Goal: Task Accomplishment & Management: Manage account settings

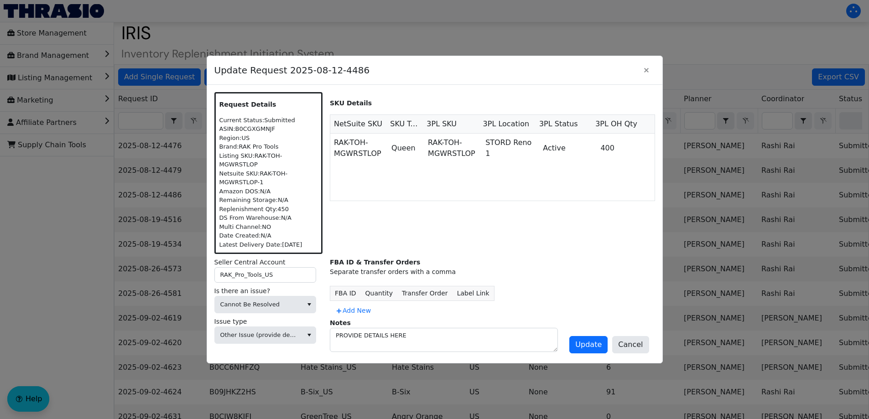
scroll to position [0, 375]
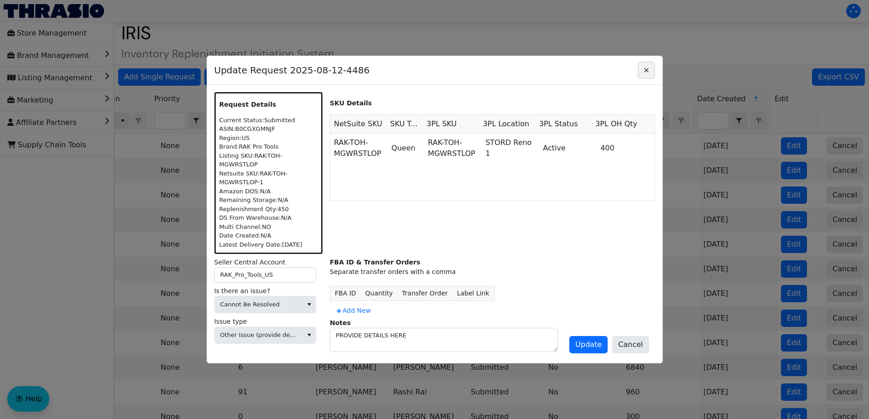
click at [644, 74] on icon "Close" at bounding box center [646, 70] width 11 height 7
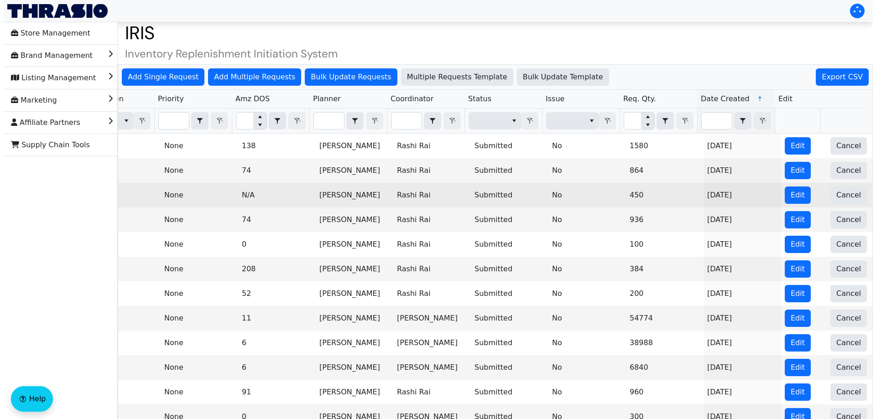
scroll to position [0, 0]
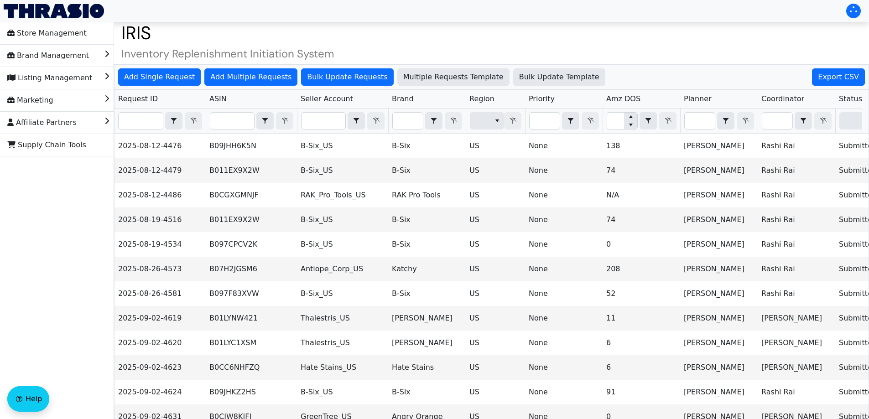
click at [159, 130] on th "Filter" at bounding box center [159, 121] width 91 height 25
click at [151, 126] on input "Filter" at bounding box center [141, 121] width 44 height 16
paste input "2025-09-09-4699"
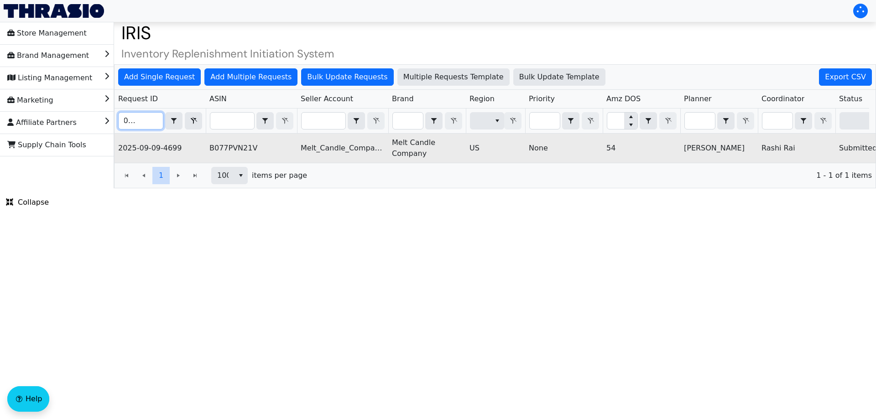
scroll to position [0, 368]
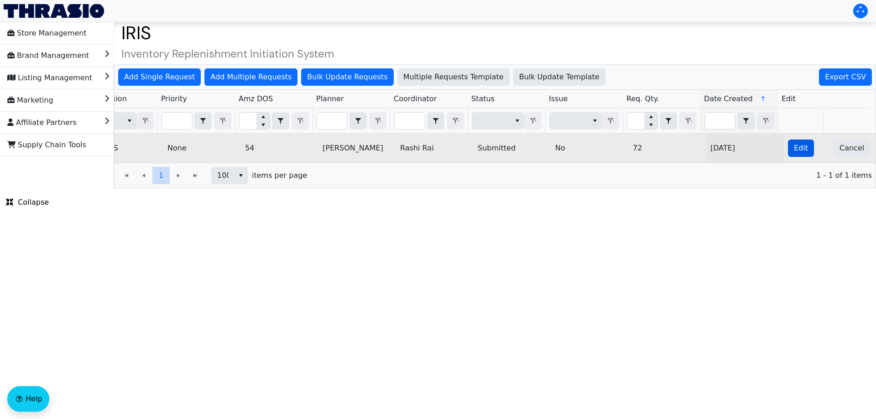
type input "2025-09-09-4699"
click at [794, 148] on span "Edit" at bounding box center [801, 148] width 14 height 11
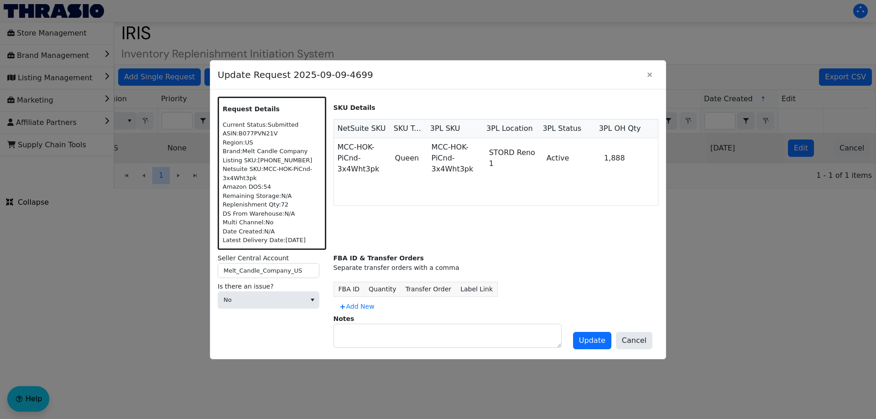
click at [726, 171] on div at bounding box center [438, 209] width 876 height 419
click at [649, 73] on icon "Close" at bounding box center [649, 74] width 11 height 7
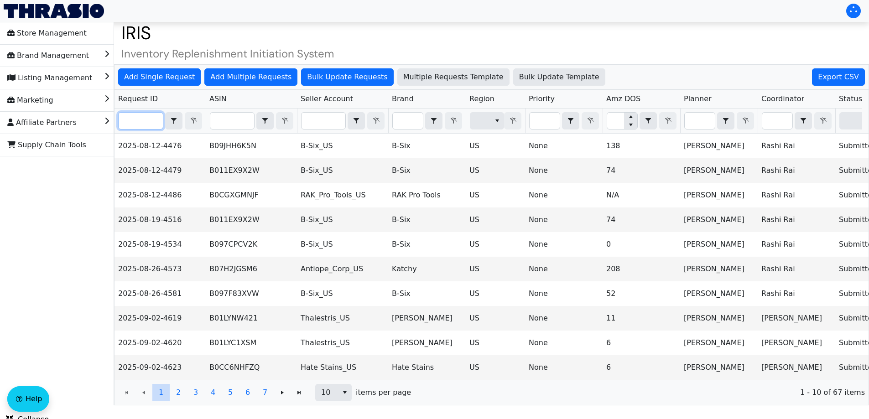
click at [140, 125] on input "Filter" at bounding box center [141, 121] width 44 height 16
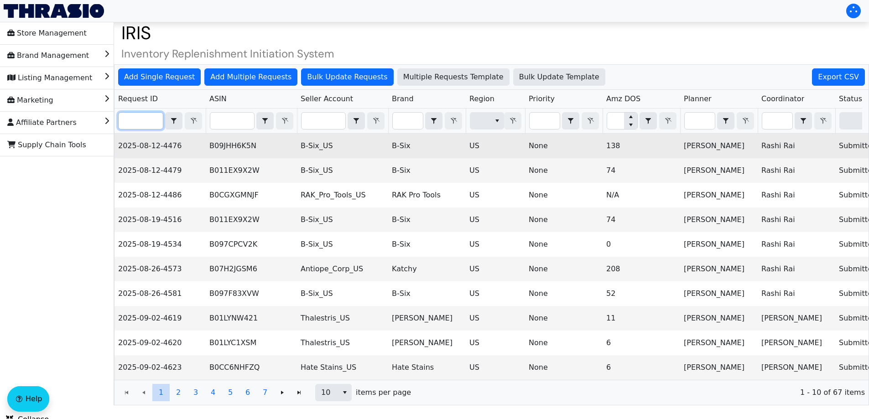
paste input "2025-09-09-4699"
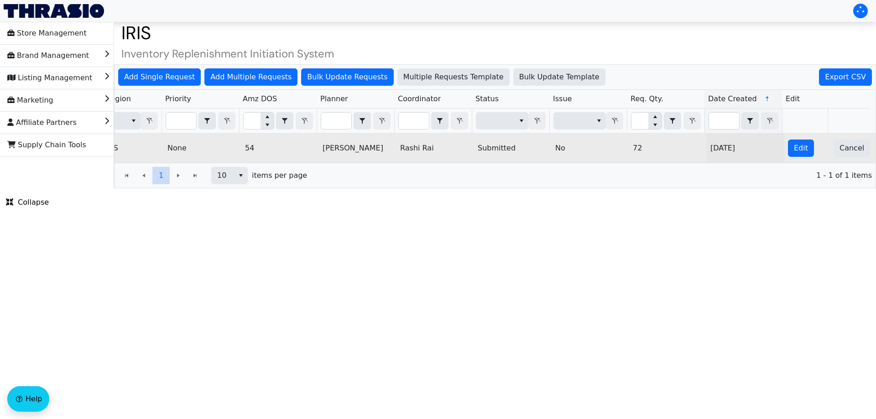
scroll to position [0, 368]
type input "2025-09-09-4699"
click at [794, 146] on span "Edit" at bounding box center [801, 148] width 14 height 11
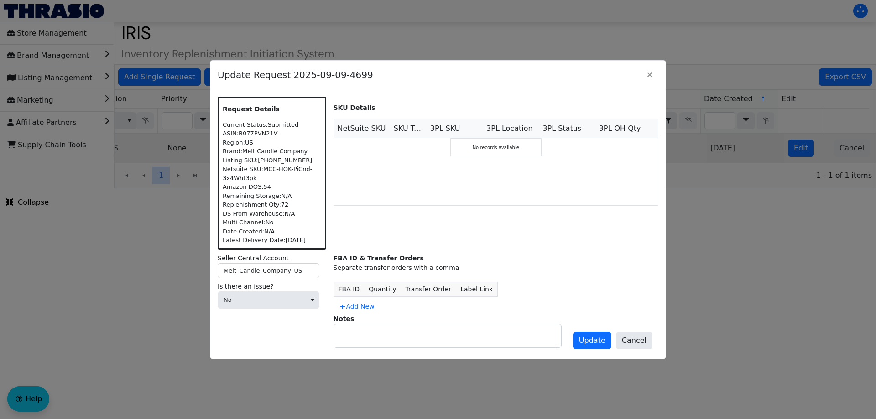
scroll to position [0, 0]
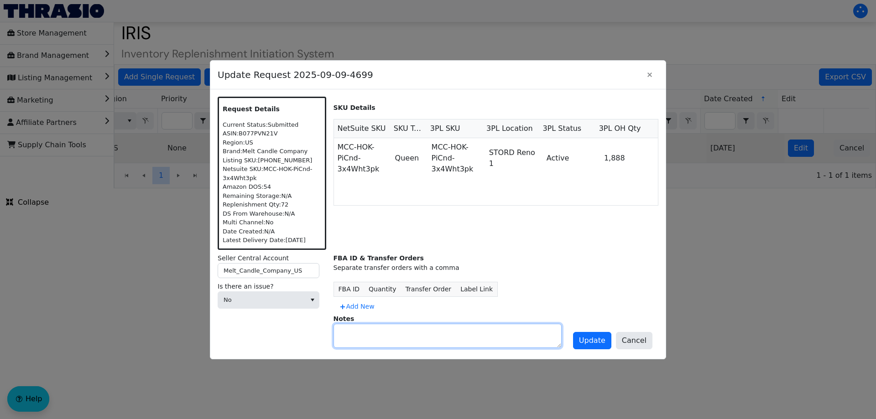
click at [354, 335] on textarea at bounding box center [447, 335] width 227 height 23
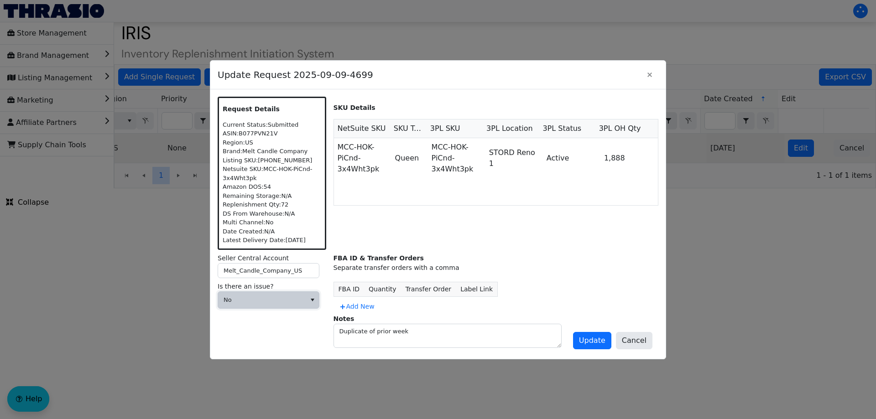
click at [271, 296] on span "No" at bounding box center [261, 300] width 77 height 9
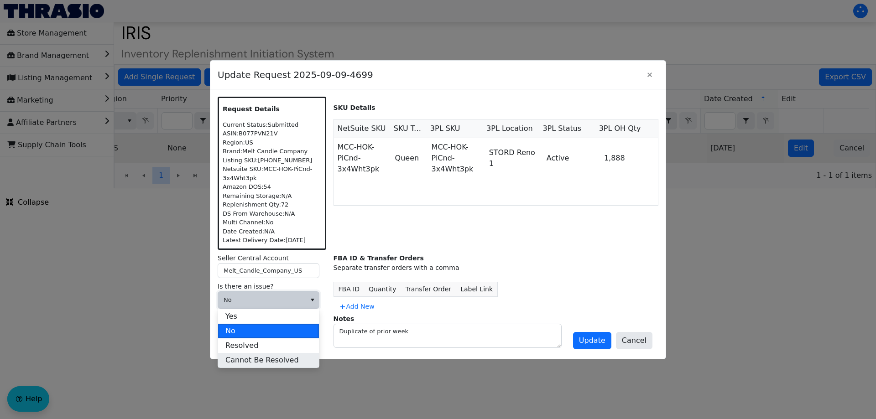
click at [244, 361] on span "Cannot Be Resolved" at bounding box center [261, 360] width 73 height 11
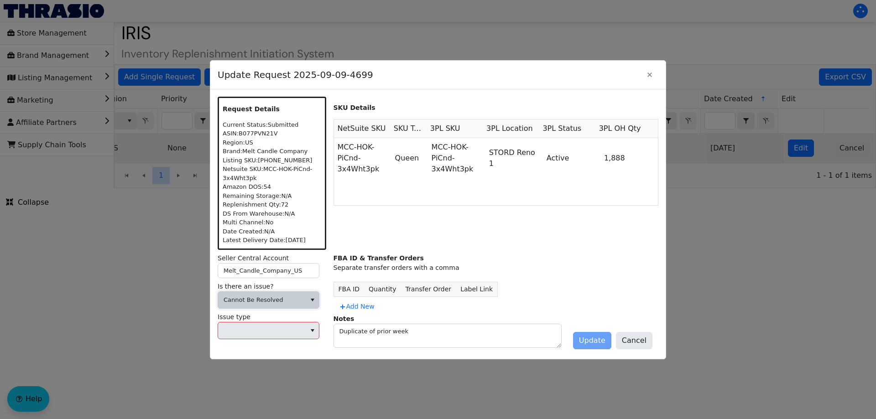
click at [256, 339] on div "Issue type" at bounding box center [272, 327] width 109 height 31
click at [252, 332] on span at bounding box center [261, 330] width 77 height 9
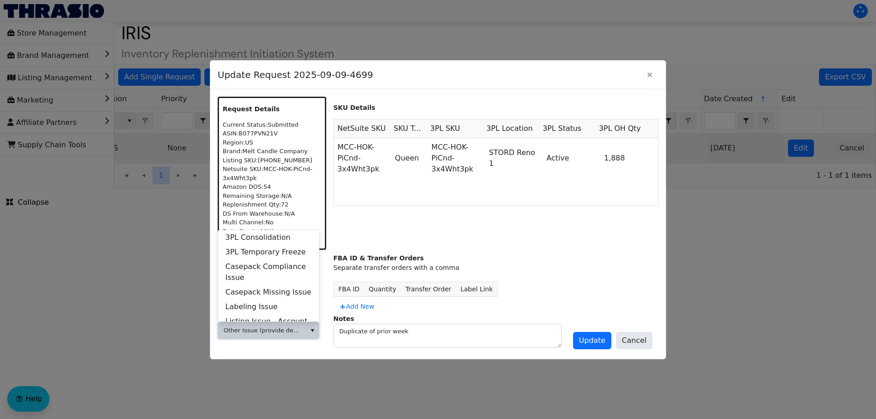
scroll to position [350, 0]
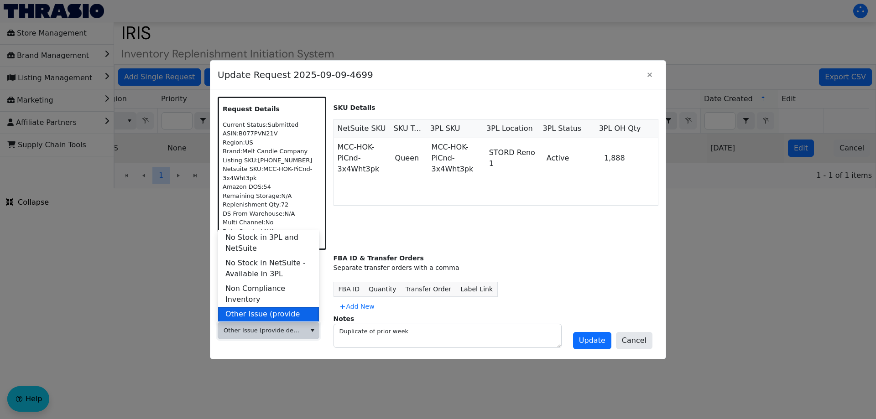
click at [276, 309] on span "Other Issue (provide details in notes)" at bounding box center [268, 320] width 86 height 22
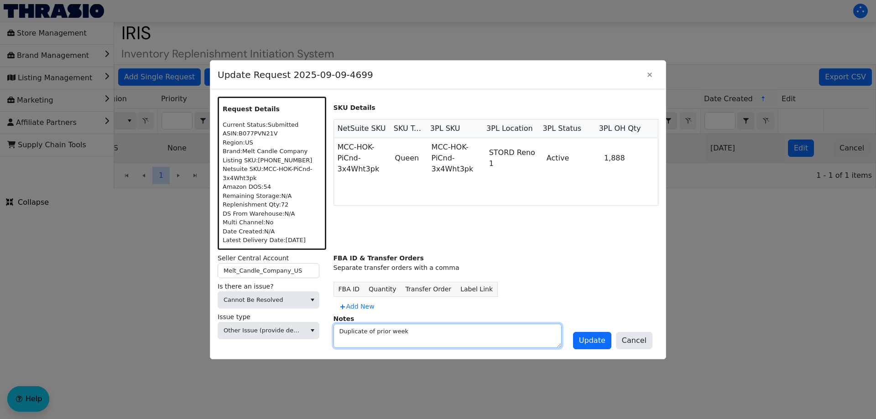
click at [373, 330] on textarea "Duplicate of prior week" at bounding box center [447, 335] width 227 height 23
type textarea "Duplicate of from week"
click at [567, 339] on div "Notes Duplicate of from week" at bounding box center [495, 331] width 325 height 34
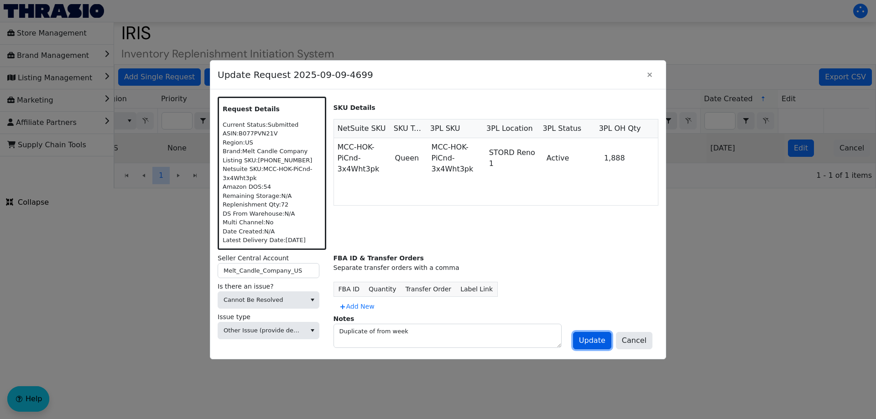
click at [584, 339] on button "Update" at bounding box center [592, 340] width 38 height 17
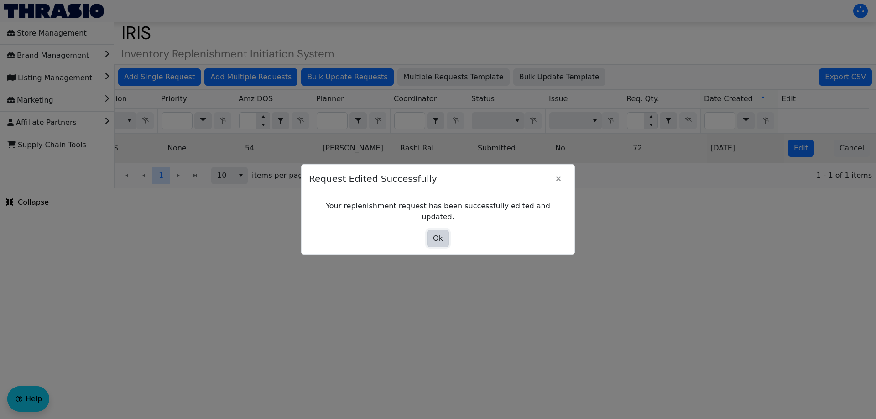
click at [438, 233] on span "Ok" at bounding box center [438, 238] width 10 height 11
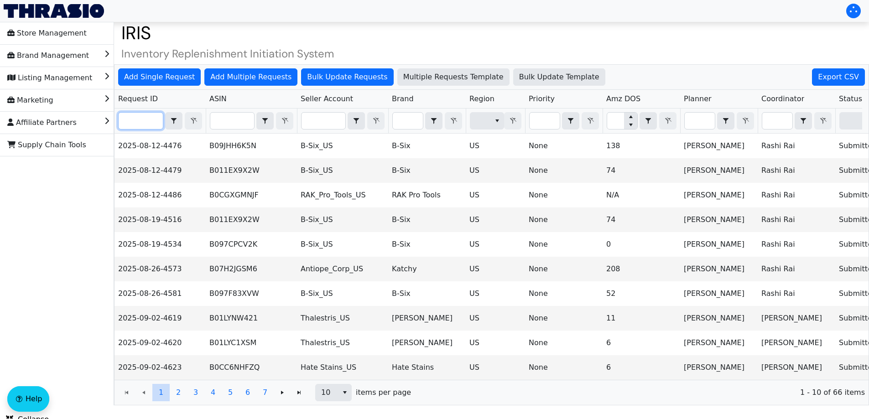
click at [141, 121] on input "Filter" at bounding box center [141, 121] width 44 height 16
paste input "2025-09-09-4657"
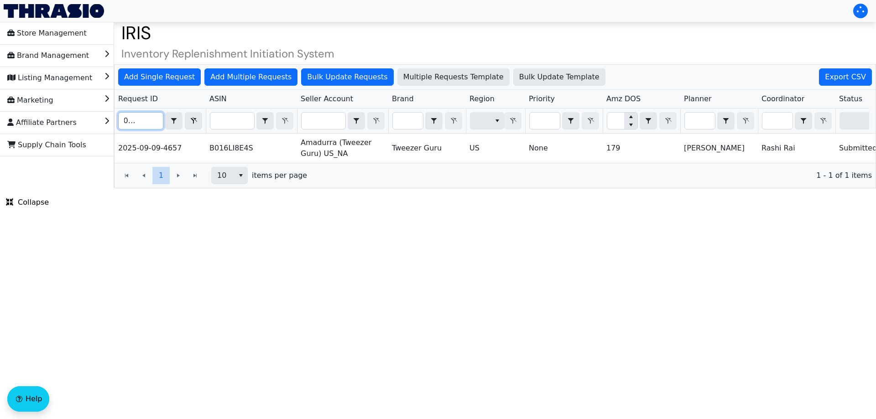
scroll to position [0, 368]
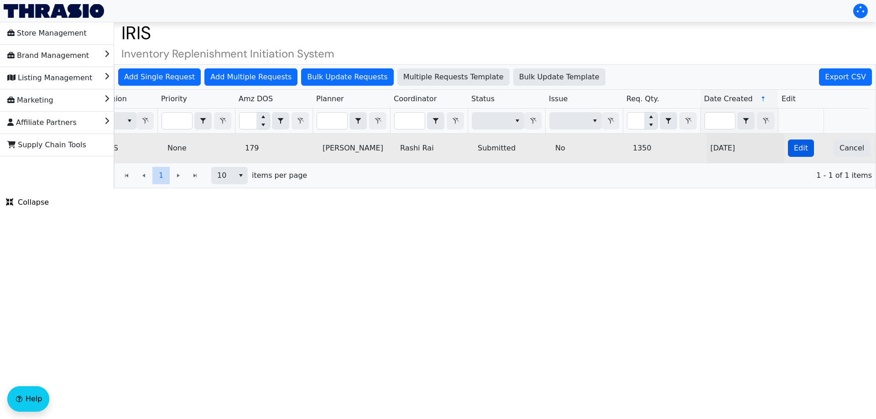
type input "2025-09-09-4657"
click at [803, 145] on button "Edit" at bounding box center [801, 148] width 26 height 17
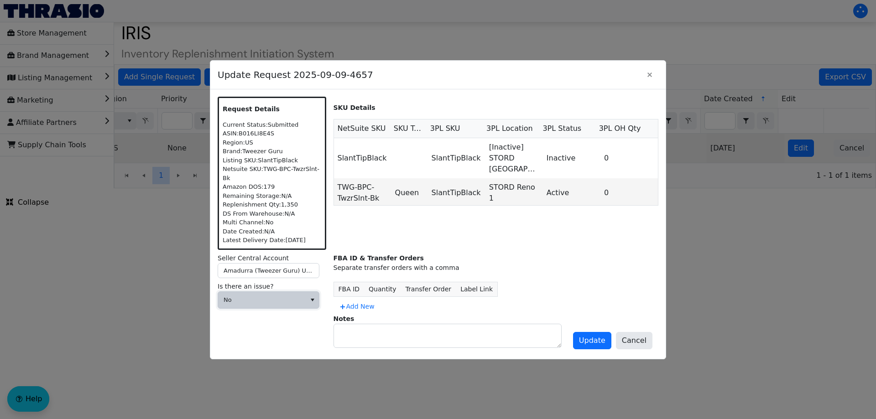
click at [273, 292] on span "No" at bounding box center [262, 300] width 88 height 16
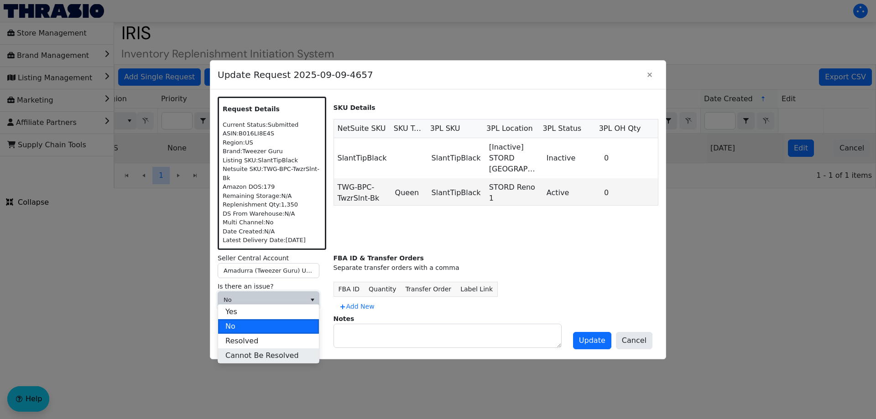
click at [247, 359] on span "Cannot Be Resolved" at bounding box center [261, 355] width 73 height 11
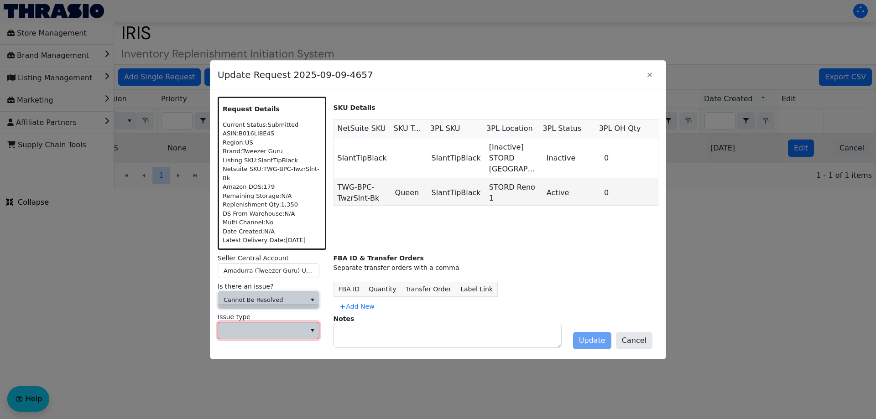
click at [245, 326] on span at bounding box center [261, 330] width 77 height 9
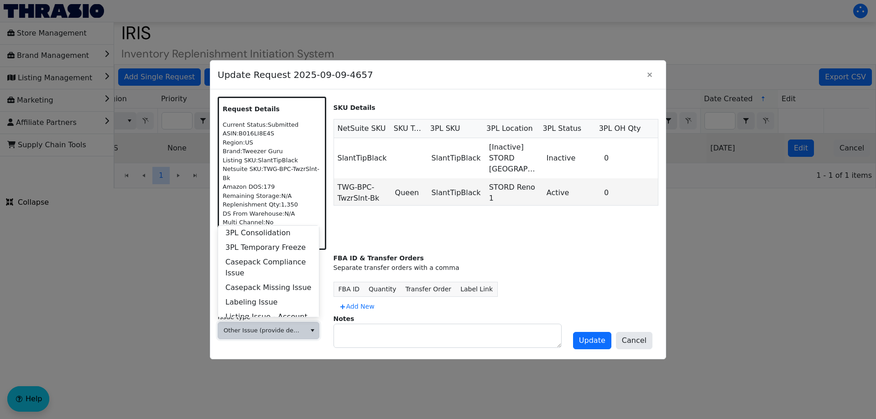
scroll to position [350, 0]
click at [273, 305] on span "Other Issue (provide details in notes)" at bounding box center [268, 315] width 86 height 22
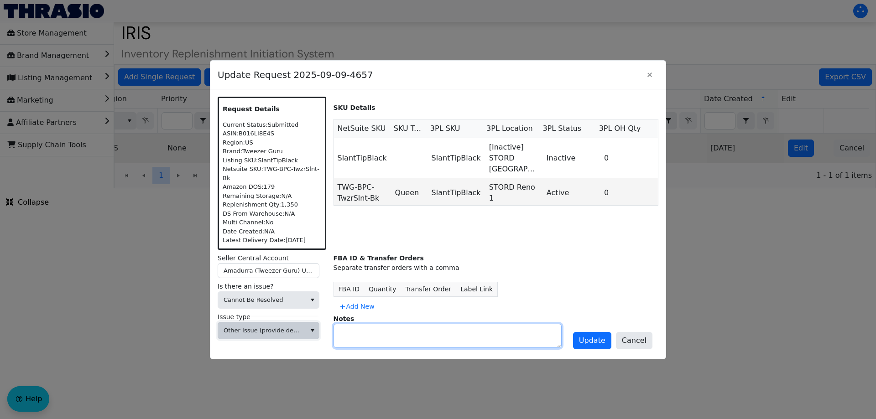
click at [353, 324] on textarea at bounding box center [447, 335] width 227 height 23
type textarea "Duplicate from prior week"
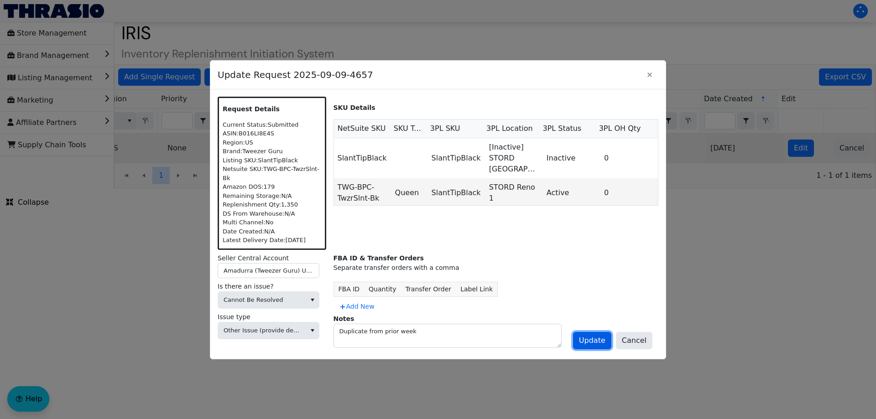
click at [598, 335] on span "Update" at bounding box center [592, 340] width 26 height 11
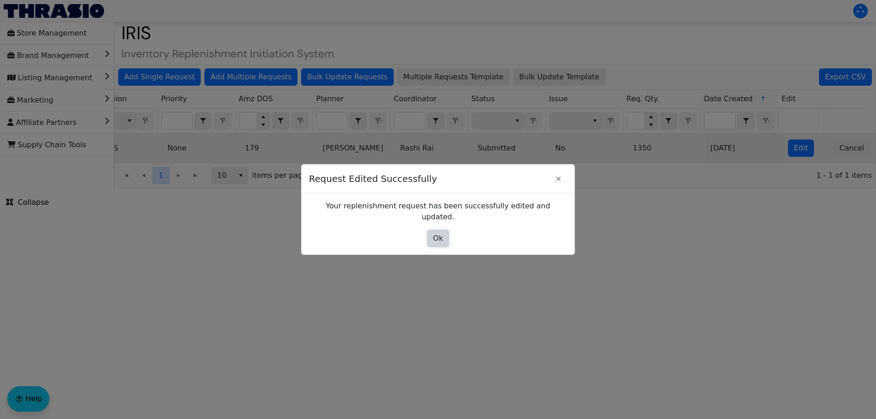
click at [442, 235] on span "Ok" at bounding box center [438, 238] width 10 height 11
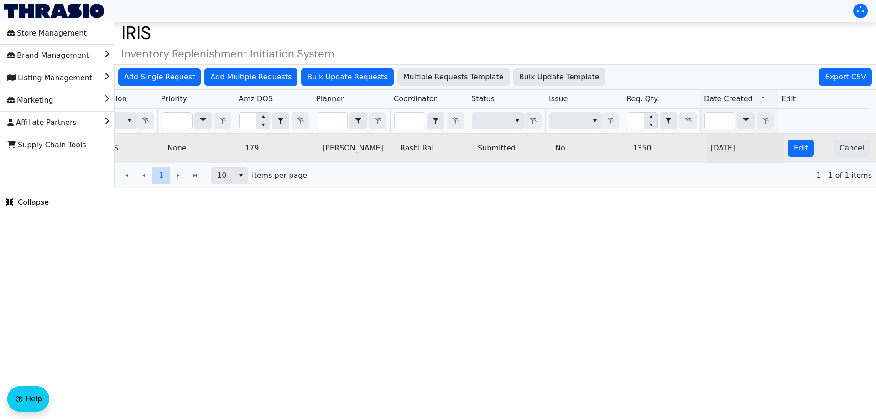
scroll to position [0, 0]
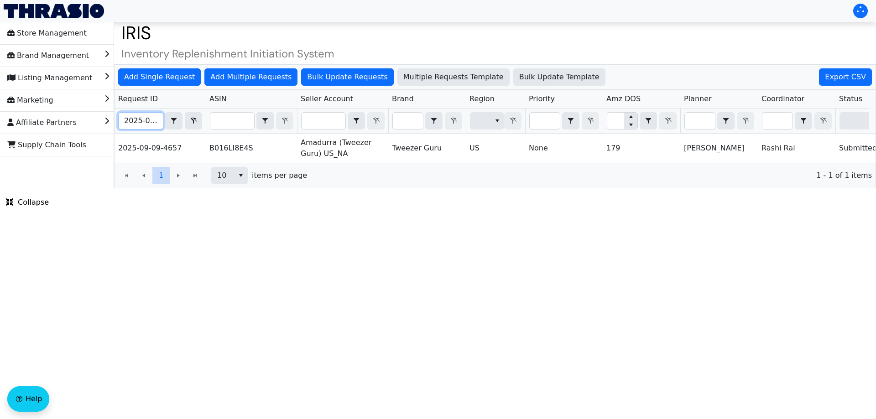
click at [144, 126] on input "2025-09-09-4657" at bounding box center [141, 121] width 44 height 16
paste input "62"
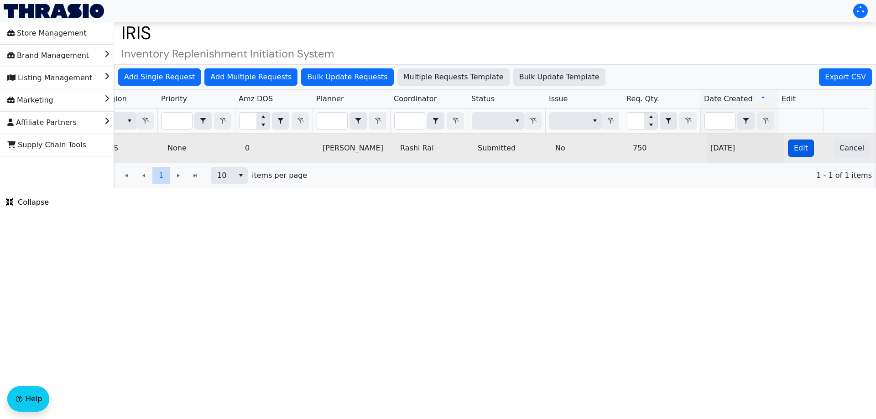
type input "2025-09-09-4662"
click at [802, 151] on button "Edit" at bounding box center [801, 148] width 26 height 17
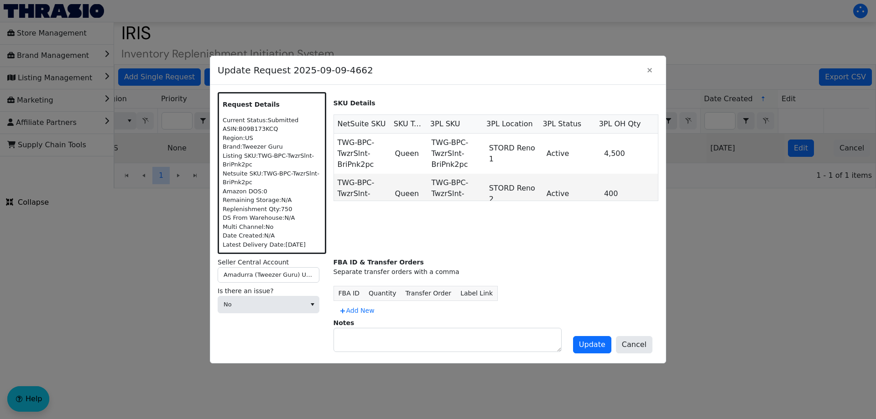
click at [268, 313] on div "Is there an issue? No" at bounding box center [272, 301] width 109 height 31
click at [258, 301] on span "No" at bounding box center [261, 304] width 77 height 9
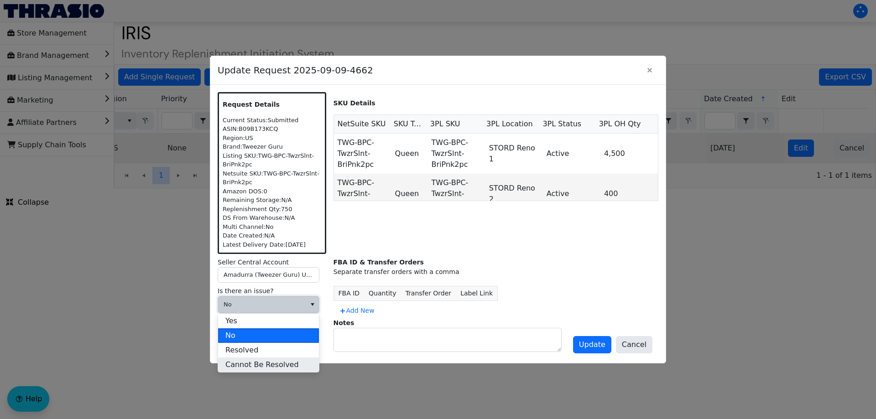
click at [237, 361] on span "Cannot Be Resolved" at bounding box center [261, 364] width 73 height 11
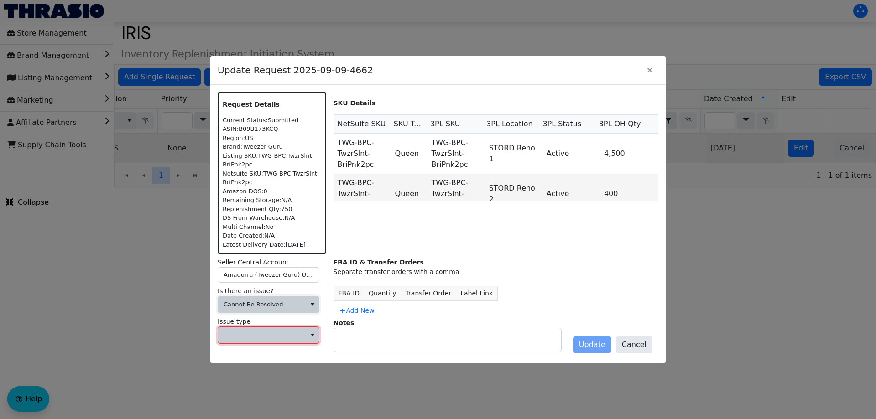
click at [240, 339] on span at bounding box center [261, 335] width 77 height 9
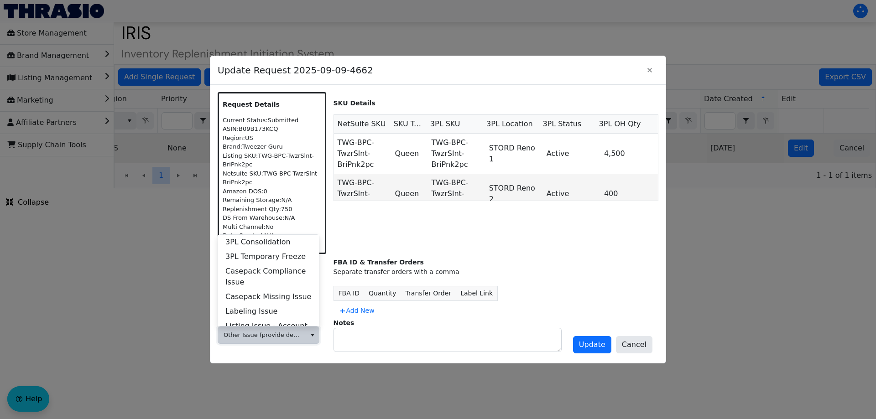
scroll to position [350, 0]
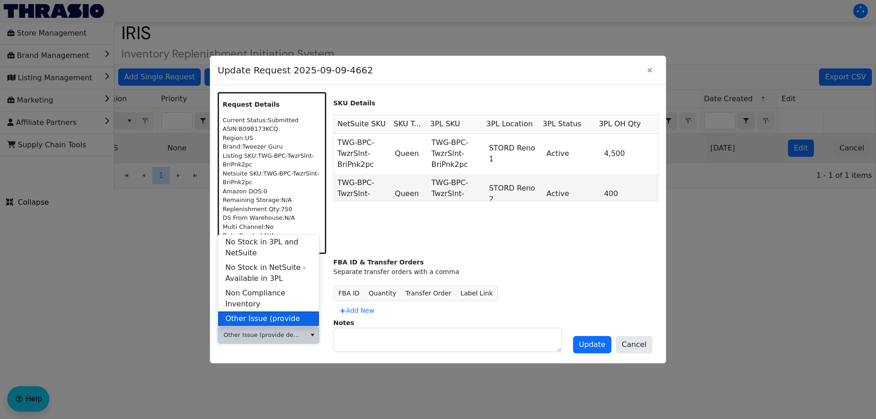
click at [281, 313] on span "Other Issue (provide details in notes)" at bounding box center [268, 324] width 86 height 22
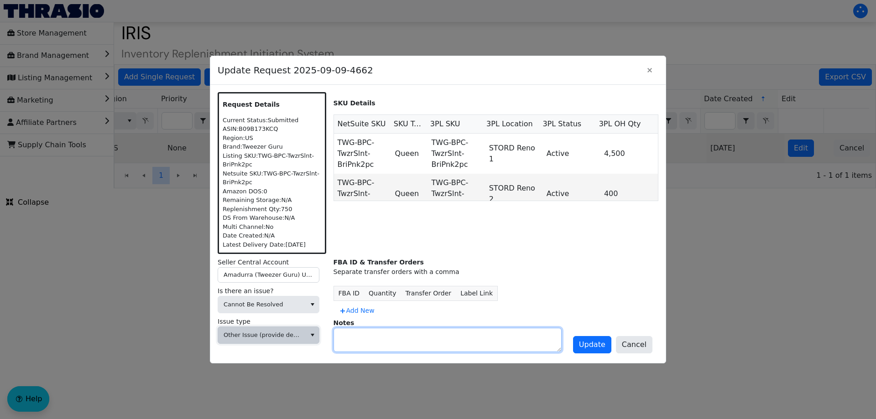
click at [388, 345] on textarea at bounding box center [447, 339] width 227 height 23
type textarea "Duplicate from prior week"
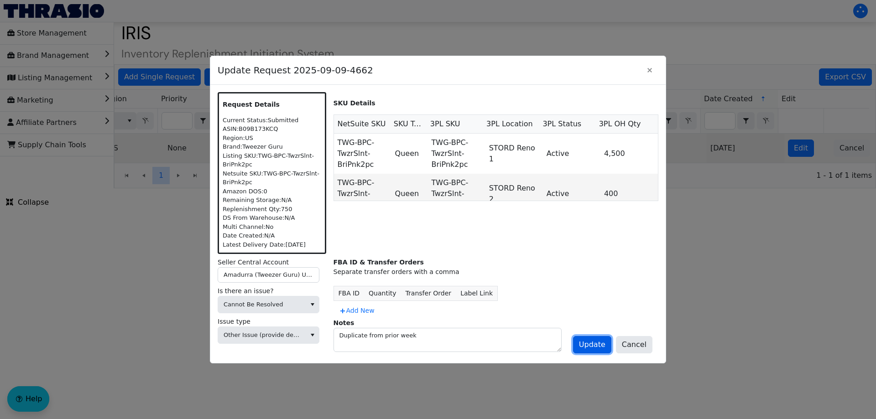
click at [597, 350] on span "Update" at bounding box center [592, 344] width 26 height 11
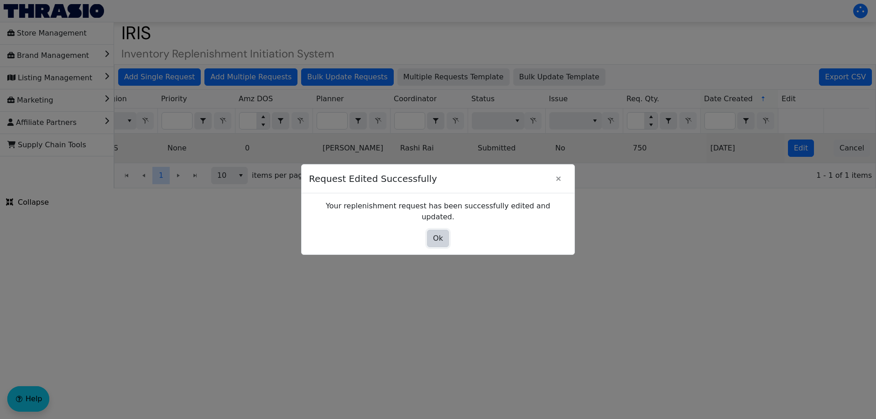
click at [437, 233] on span "Ok" at bounding box center [438, 238] width 10 height 11
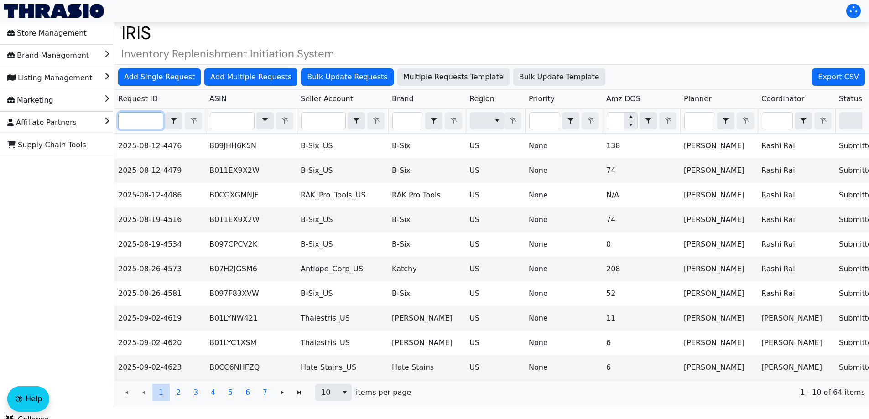
click at [136, 117] on input "Filter" at bounding box center [141, 121] width 44 height 16
paste input "2025-09-09-4702"
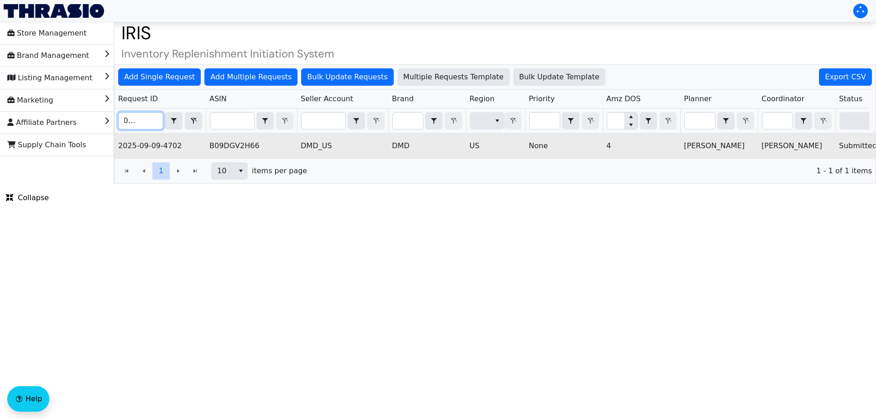
scroll to position [0, 368]
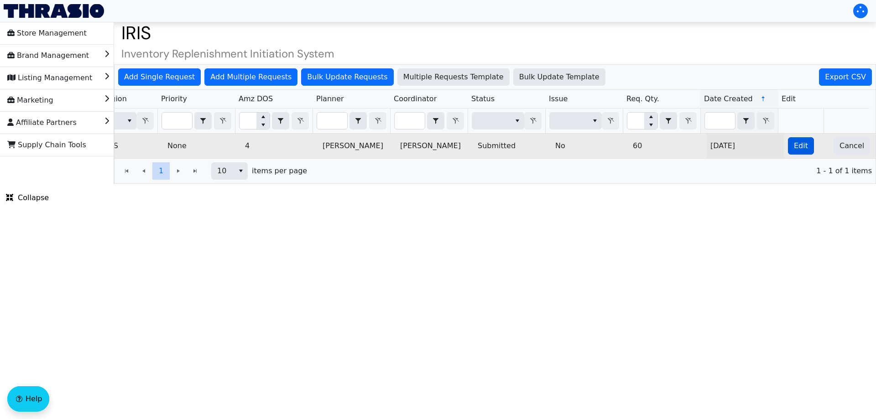
type input "2025-09-09-4702"
click at [794, 142] on span "Edit" at bounding box center [801, 145] width 14 height 11
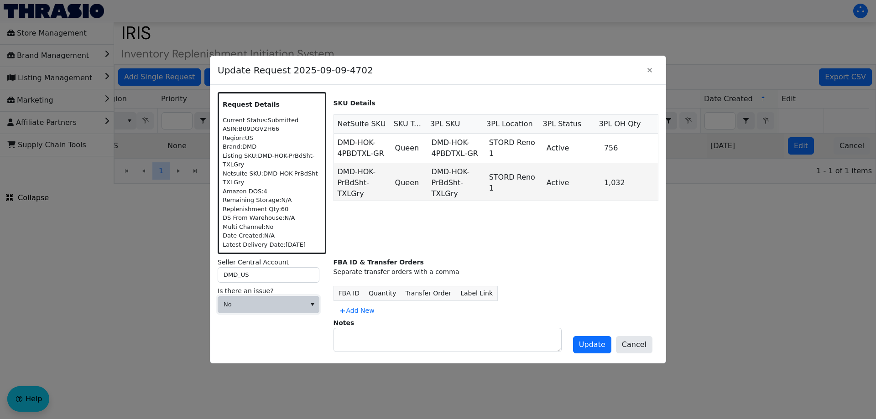
click at [273, 307] on span "No" at bounding box center [261, 304] width 77 height 9
click at [243, 364] on span "Cannot Be Resolved" at bounding box center [261, 364] width 73 height 11
click at [243, 334] on span at bounding box center [261, 335] width 77 height 9
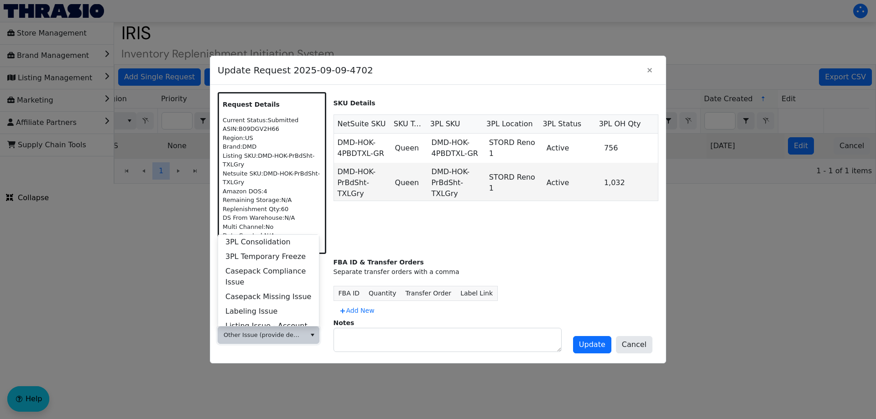
scroll to position [350, 0]
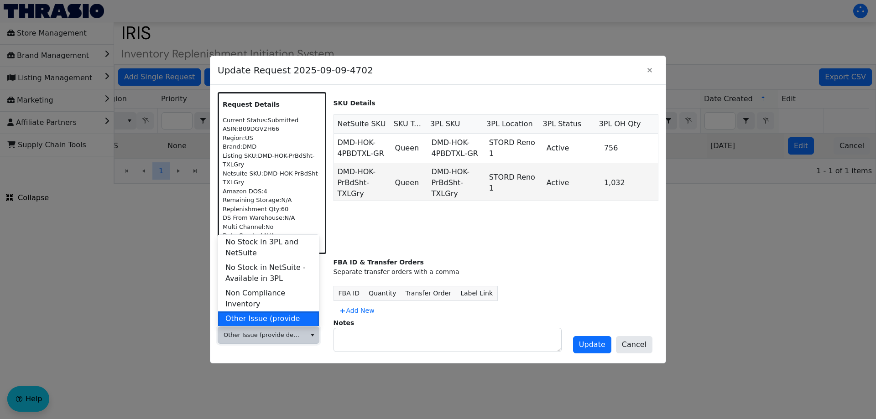
click at [243, 334] on span "Other Issue (provide details in notes)" at bounding box center [261, 335] width 77 height 9
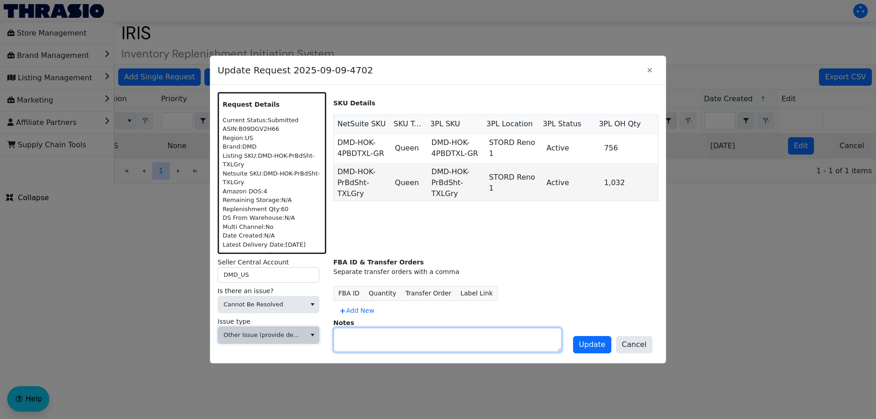
click at [357, 340] on textarea at bounding box center [447, 339] width 227 height 23
type textarea "Duplicate from prior week"
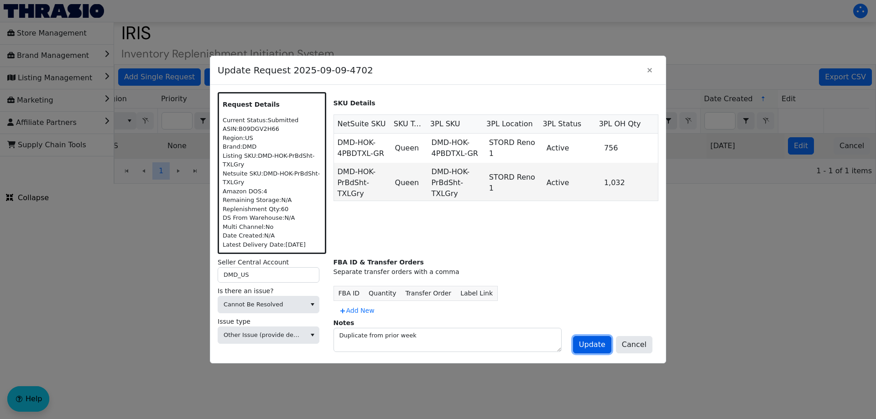
click at [600, 343] on span "Update" at bounding box center [592, 344] width 26 height 11
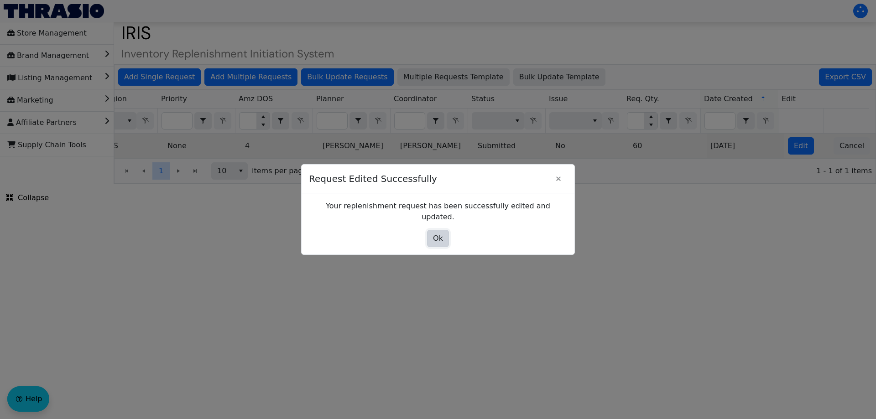
click at [440, 235] on span "Ok" at bounding box center [438, 238] width 10 height 11
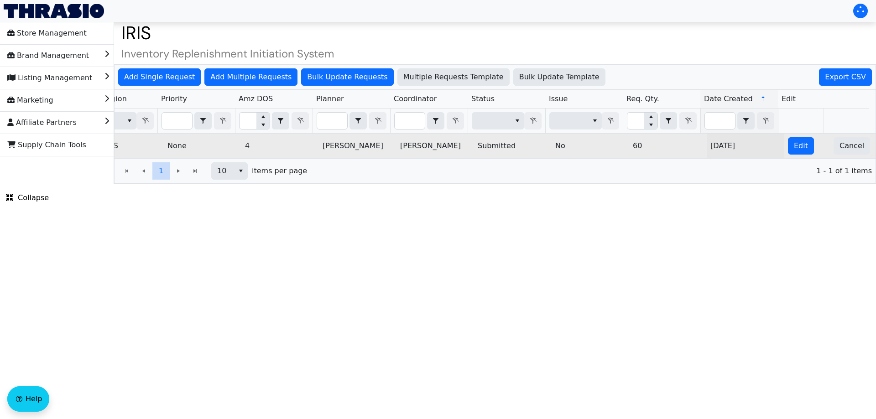
scroll to position [0, 0]
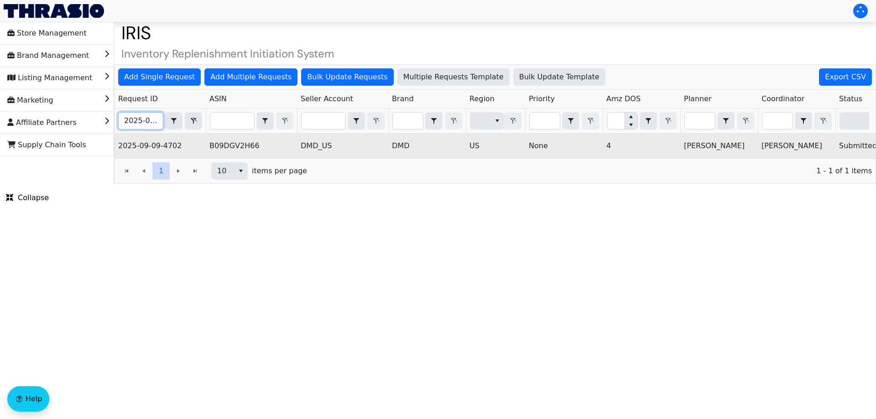
click at [130, 120] on input "2025-09-09-4702" at bounding box center [141, 121] width 44 height 16
paste input "685"
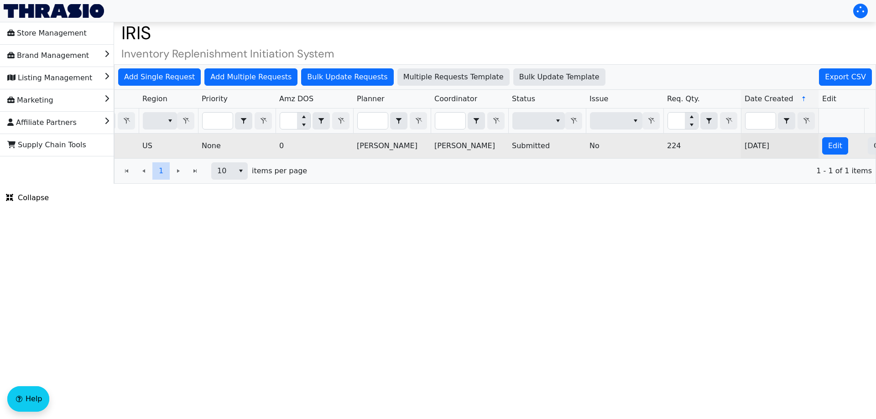
scroll to position [0, 368]
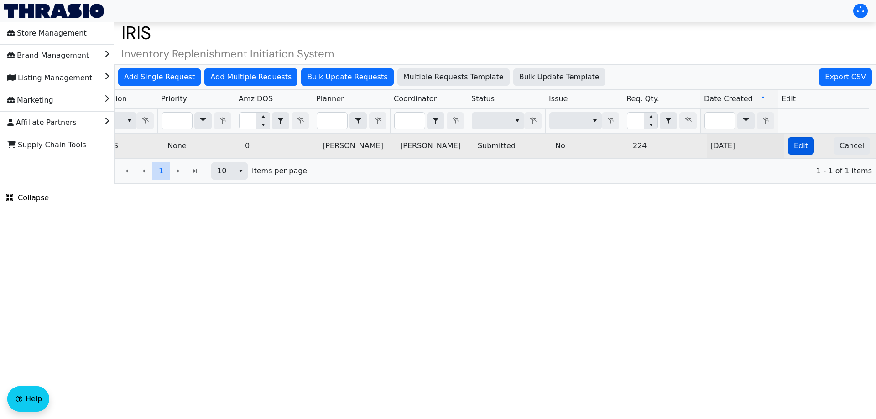
type input "2025-09-09-4685"
click at [793, 152] on button "Edit" at bounding box center [801, 145] width 26 height 17
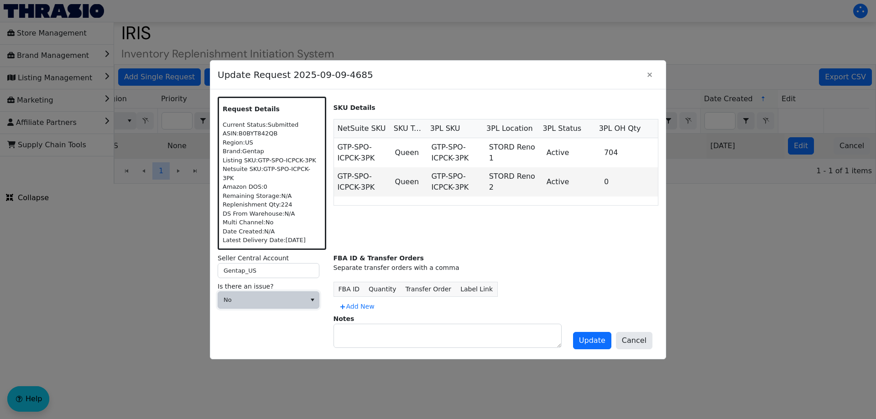
click at [267, 303] on span "No" at bounding box center [262, 300] width 88 height 16
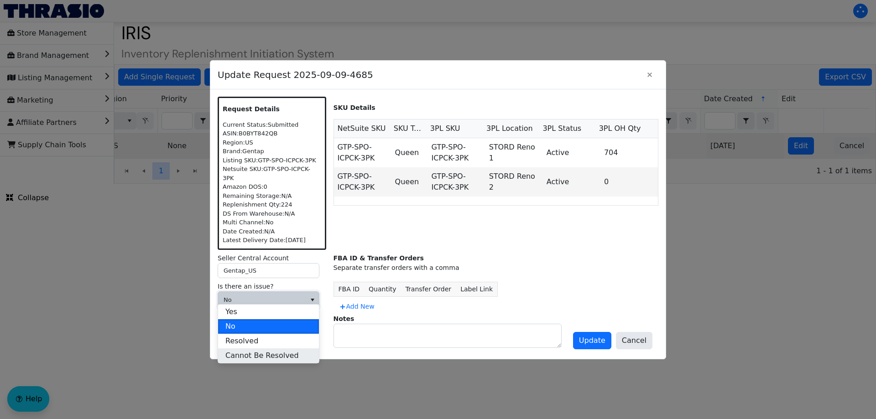
click at [234, 356] on span "Cannot Be Resolved" at bounding box center [261, 355] width 73 height 11
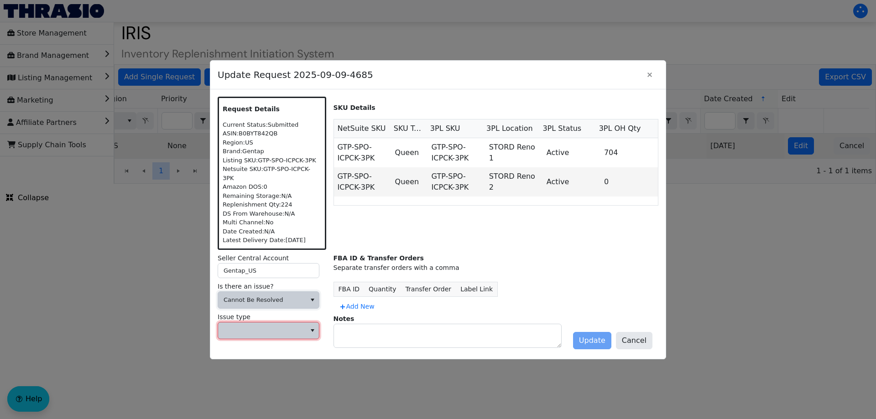
click at [236, 326] on span at bounding box center [261, 330] width 77 height 9
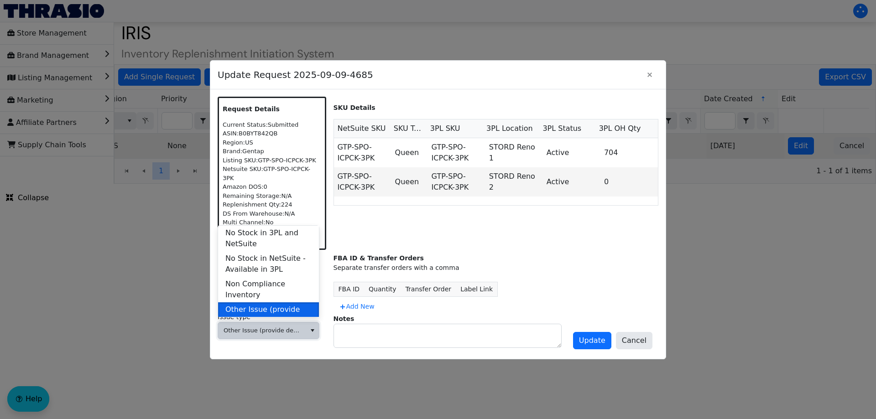
click at [257, 304] on span "Other Issue (provide details in notes)" at bounding box center [268, 315] width 86 height 22
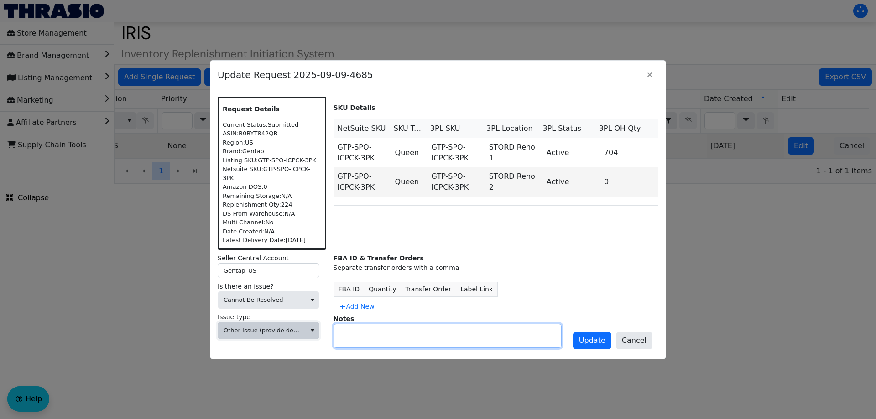
click at [386, 327] on textarea at bounding box center [447, 335] width 227 height 23
type textarea "Duplicate request from prior week"
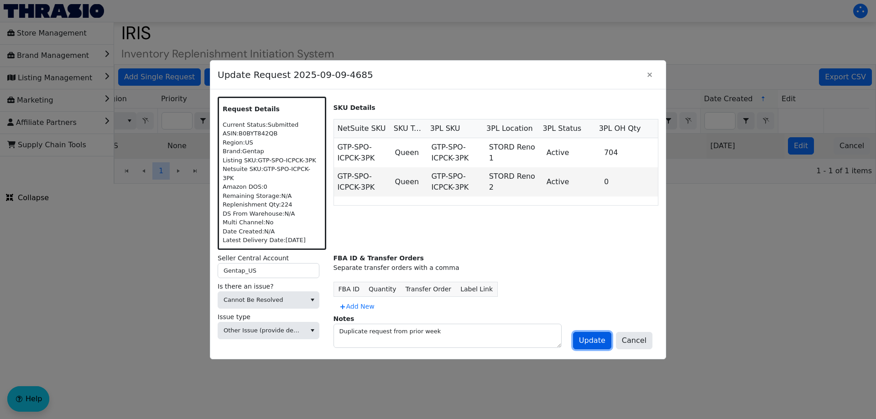
click at [587, 337] on span "Update" at bounding box center [592, 340] width 26 height 11
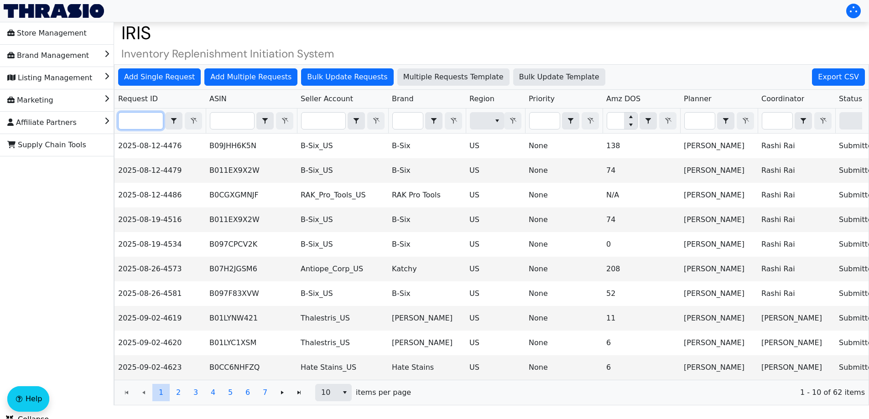
click at [147, 118] on input "Filter" at bounding box center [141, 121] width 44 height 16
paste input "2025-09-09-4685"
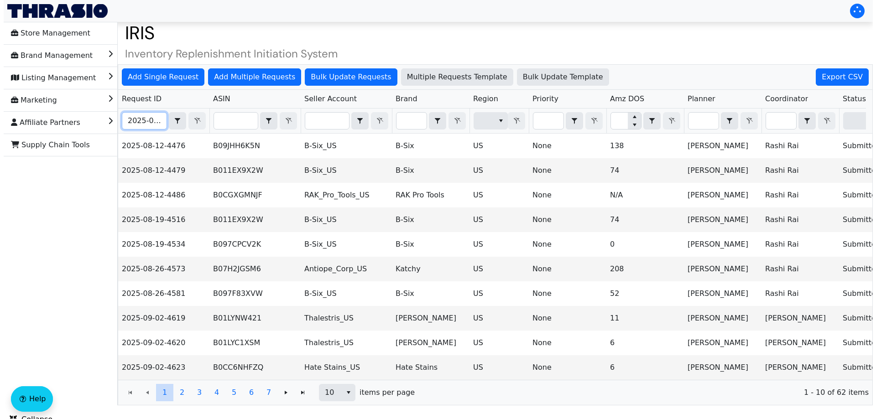
scroll to position [0, 22]
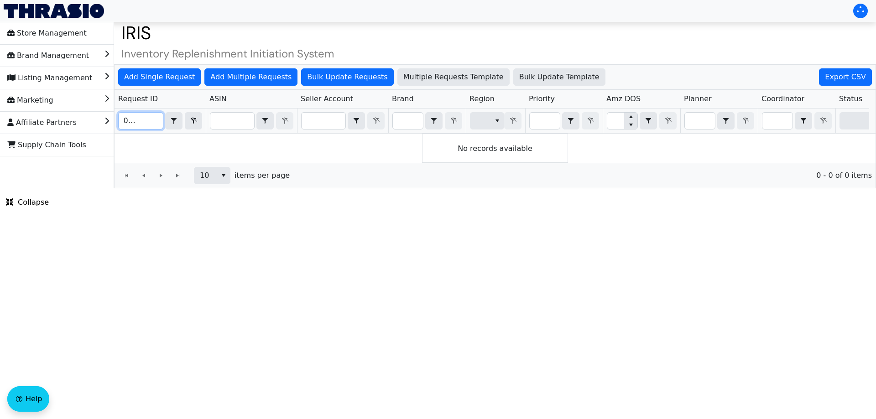
type input "2025-09-09-4685"
click at [134, 111] on th "2025-09-09-4685 Contains" at bounding box center [159, 121] width 91 height 25
click at [122, 129] on input "2025-09-09-4685" at bounding box center [141, 121] width 44 height 16
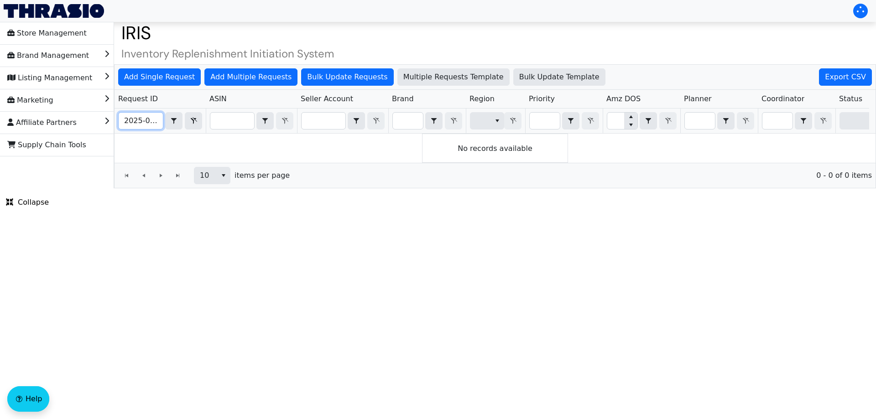
click at [122, 129] on input "2025-09-09-4685" at bounding box center [141, 121] width 44 height 16
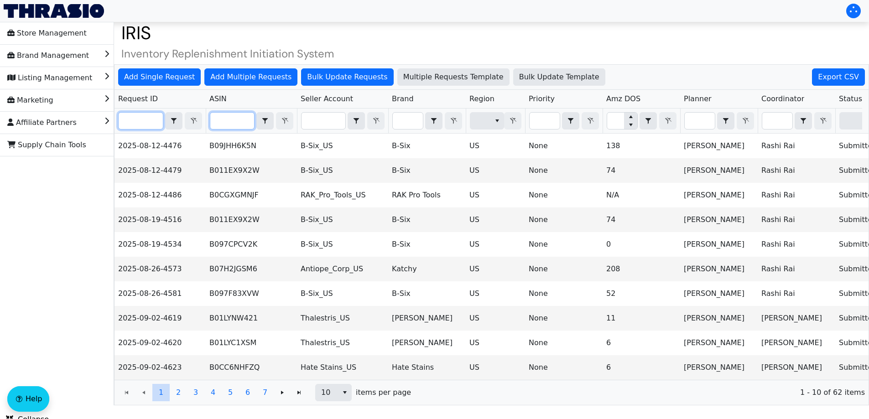
click at [229, 125] on input "Filter" at bounding box center [232, 121] width 44 height 16
paste input "B0CP4HYGGZ"
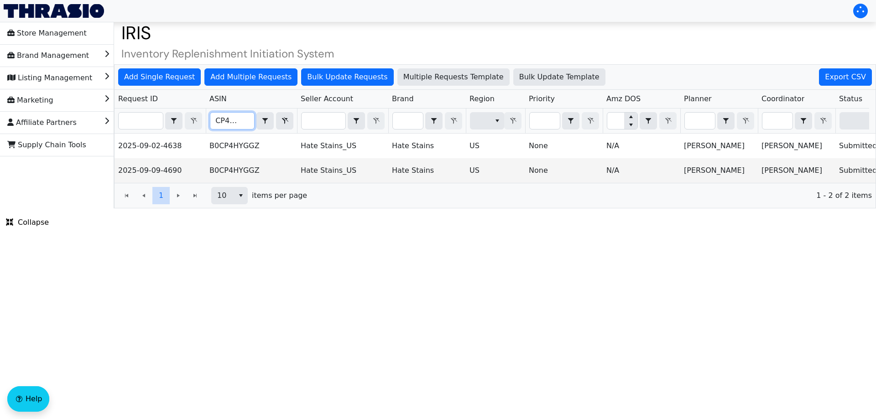
type input "B0CP4HYGGZ"
